Goal: Find specific page/section: Find specific page/section

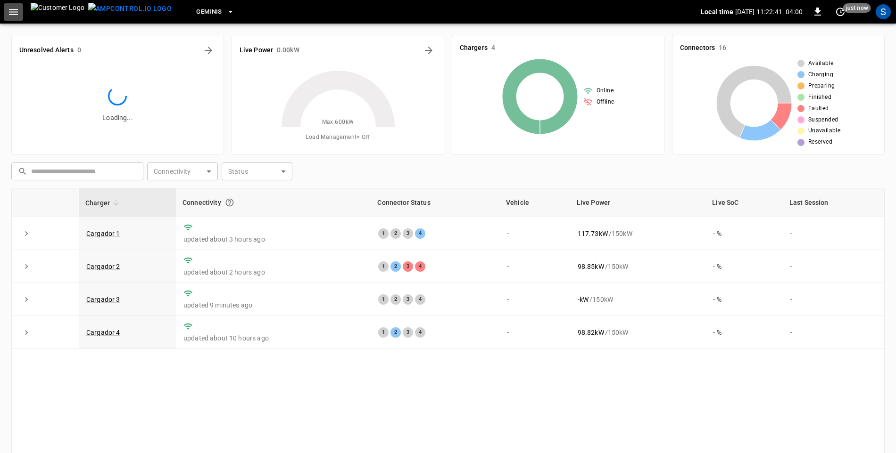
click at [13, 14] on icon "button" at bounding box center [13, 12] width 9 height 6
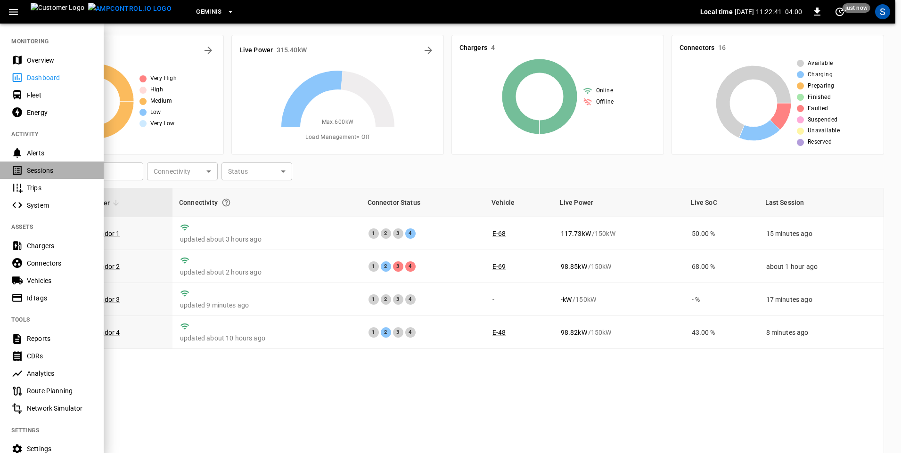
click at [44, 170] on div "Sessions" at bounding box center [60, 170] width 66 height 9
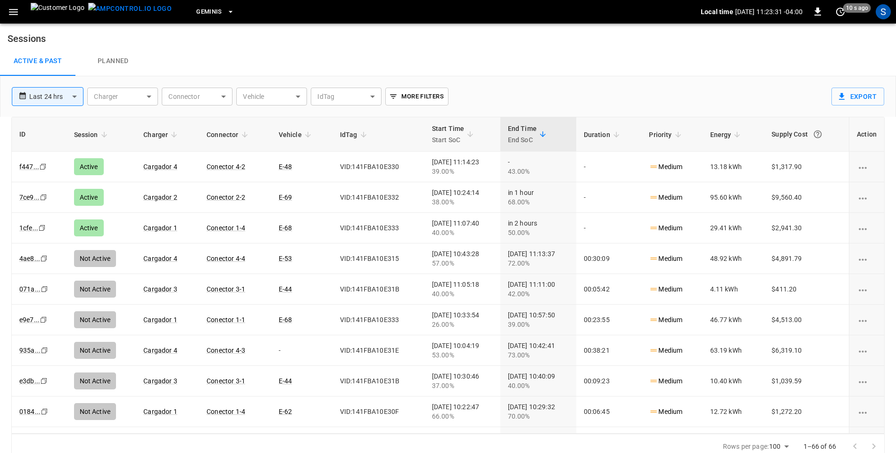
click at [433, 36] on h6 "Sessions" at bounding box center [448, 35] width 896 height 23
